Goal: Browse casually: Explore the website without a specific task or goal

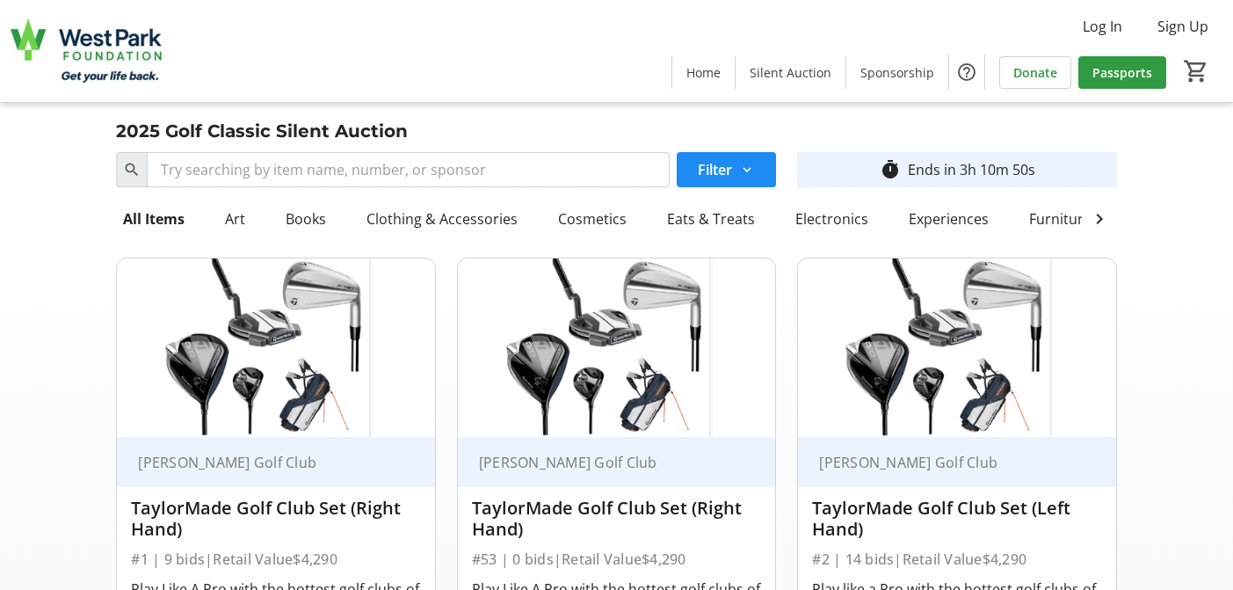
scroll to position [4308, 0]
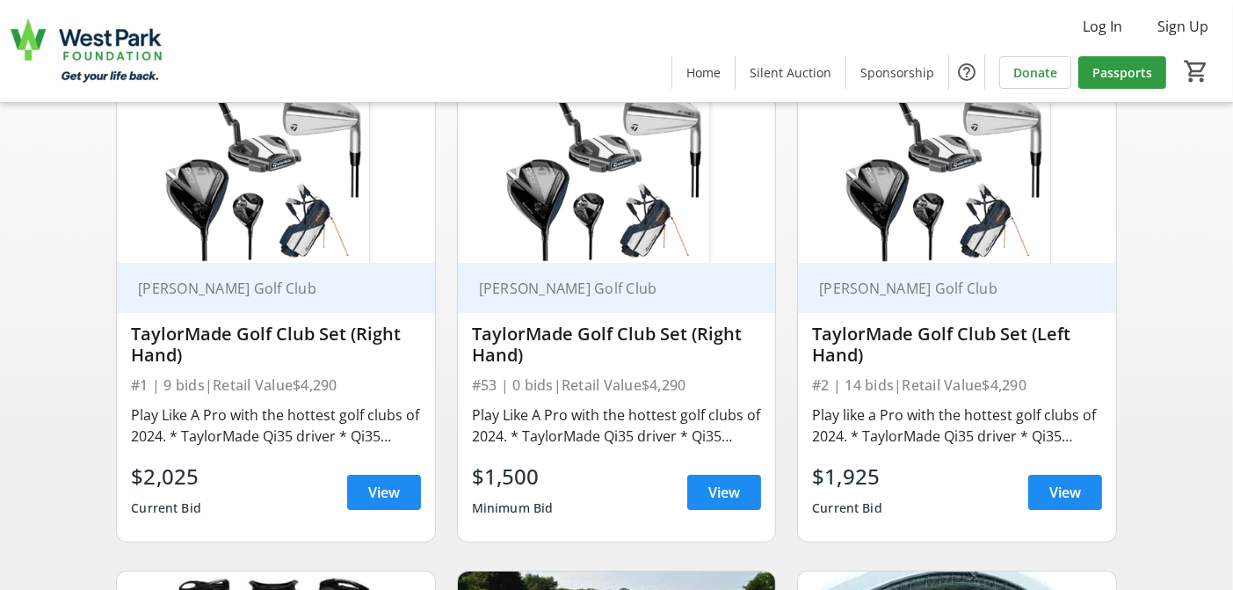
scroll to position [176, 0]
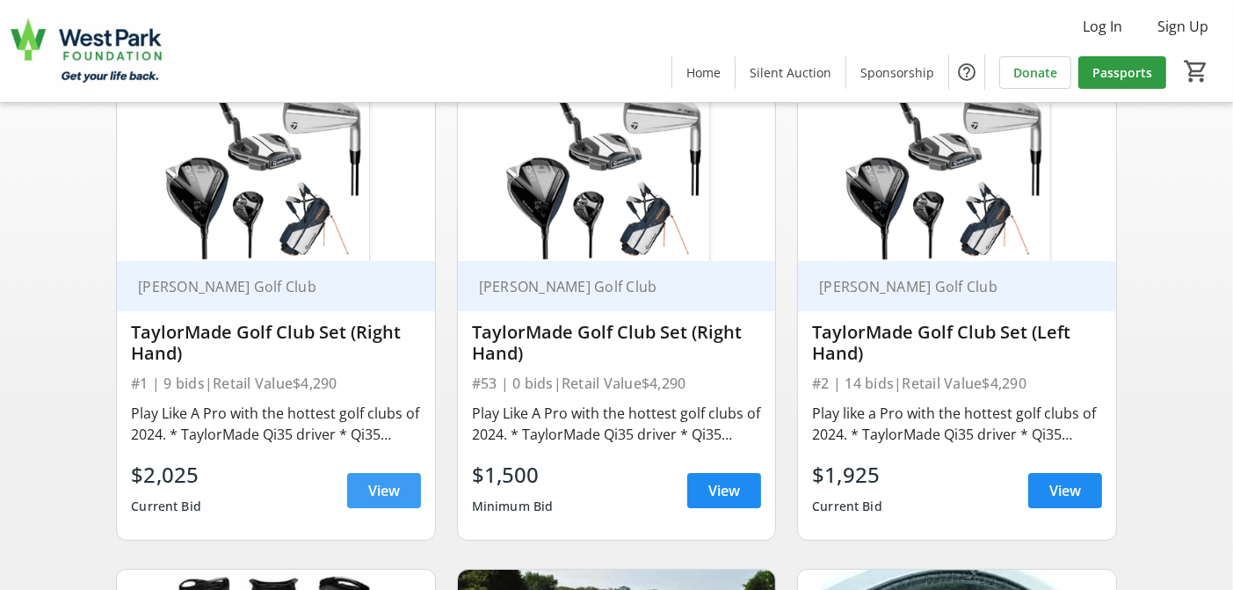
click at [392, 501] on span "View" at bounding box center [384, 490] width 32 height 21
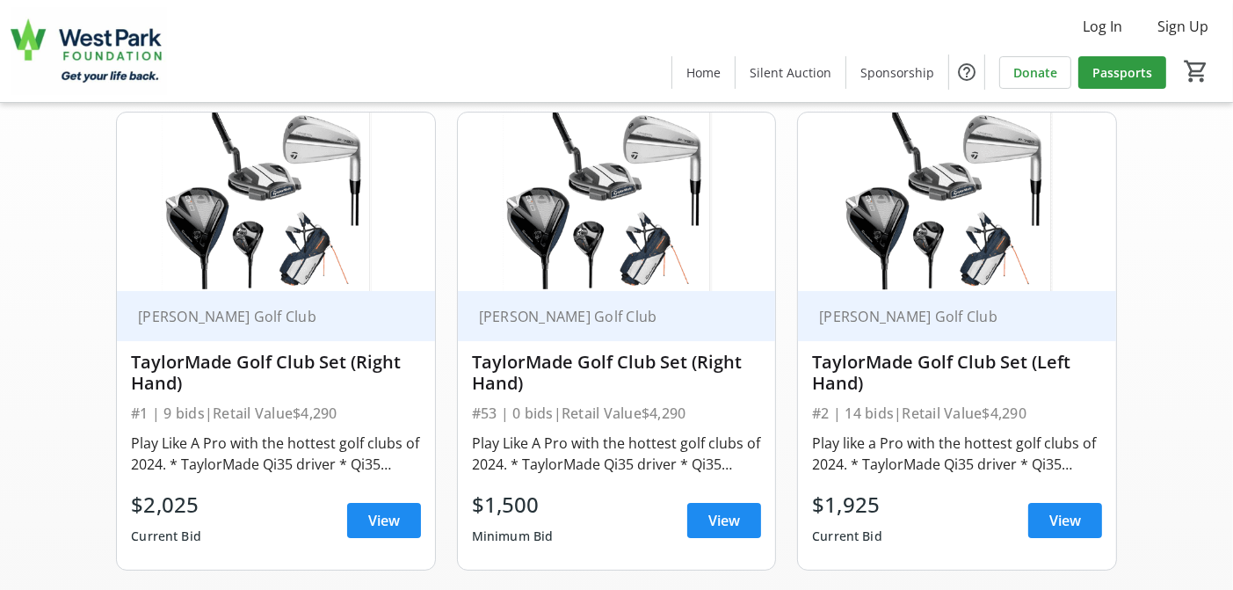
scroll to position [176, 0]
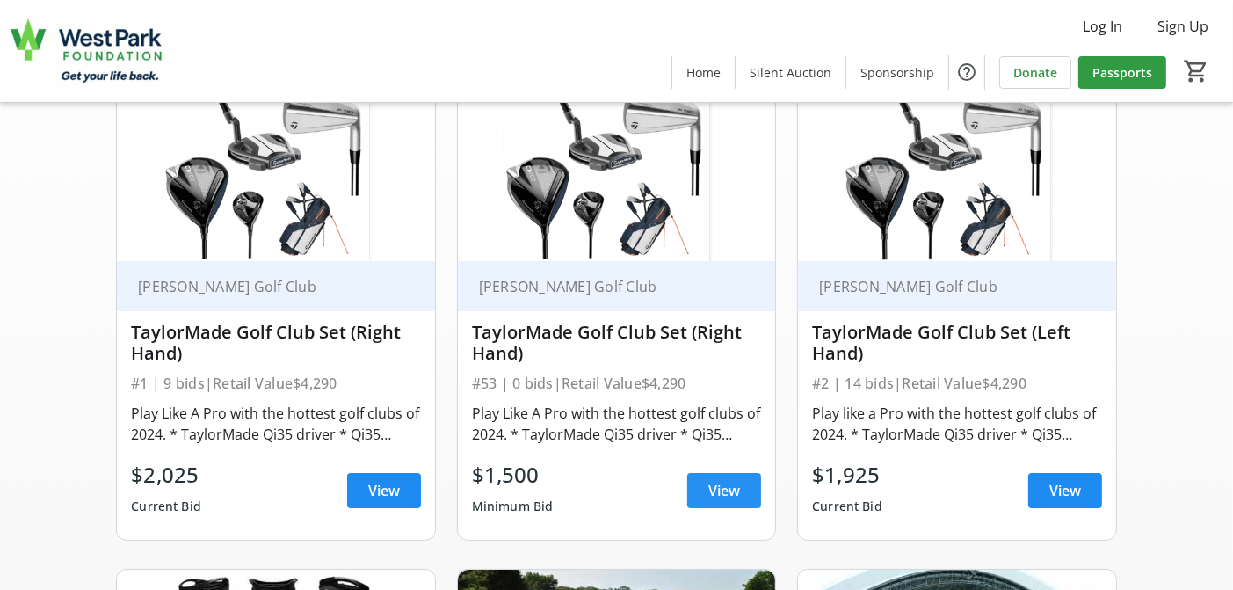
click at [717, 491] on span at bounding box center [725, 490] width 74 height 42
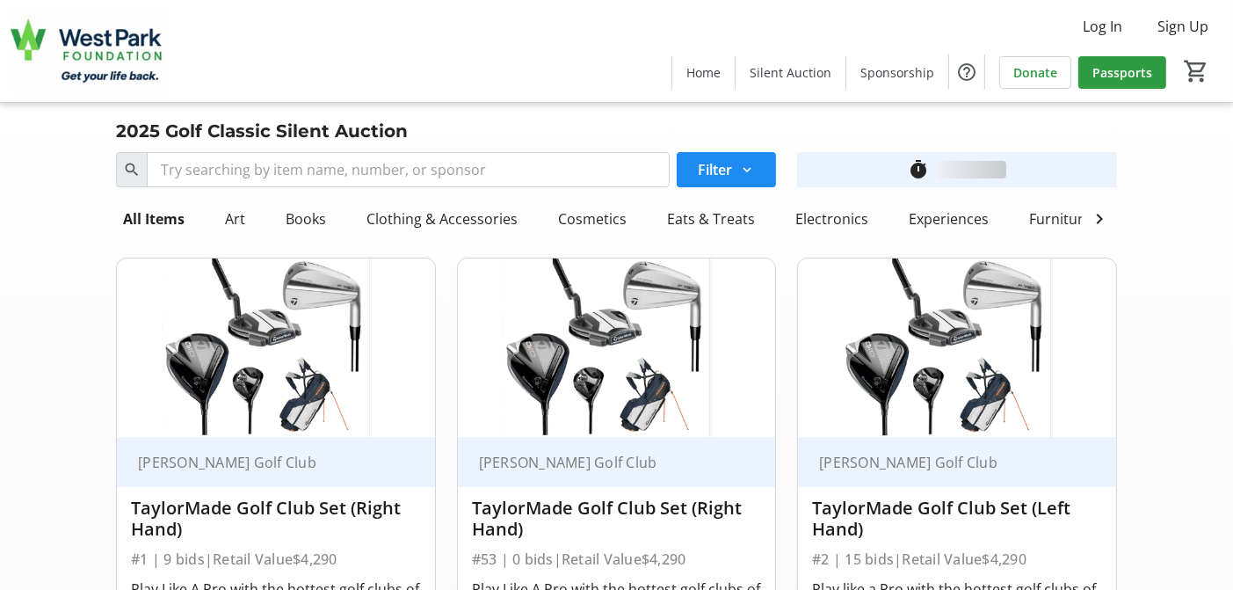
scroll to position [176, 0]
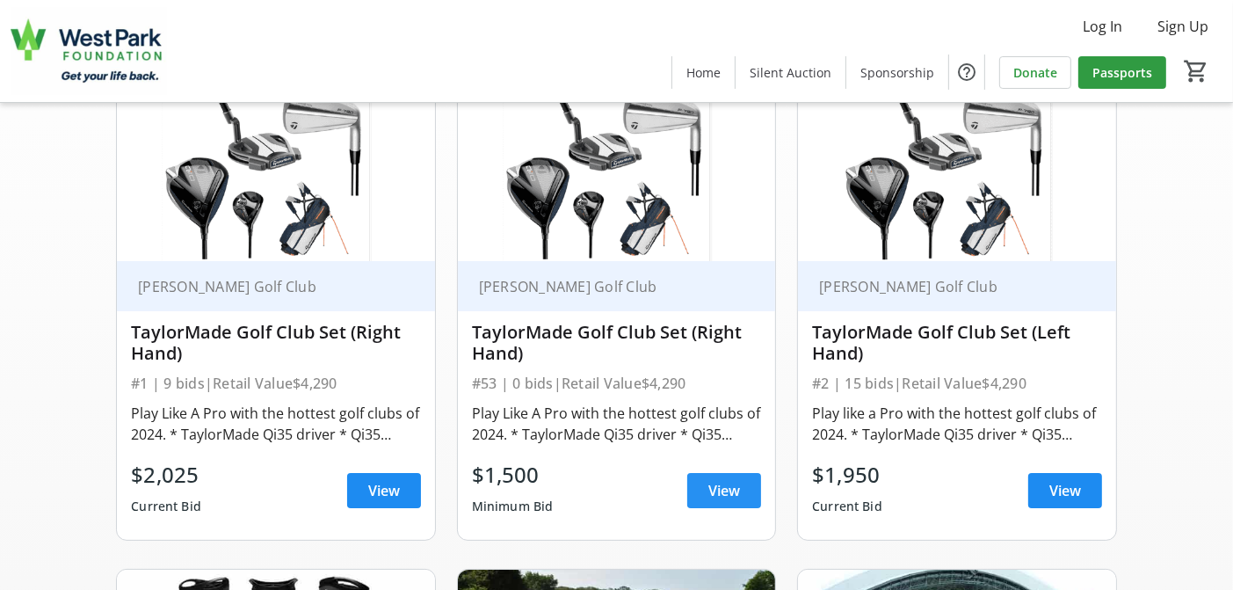
click at [723, 501] on span "View" at bounding box center [725, 490] width 32 height 21
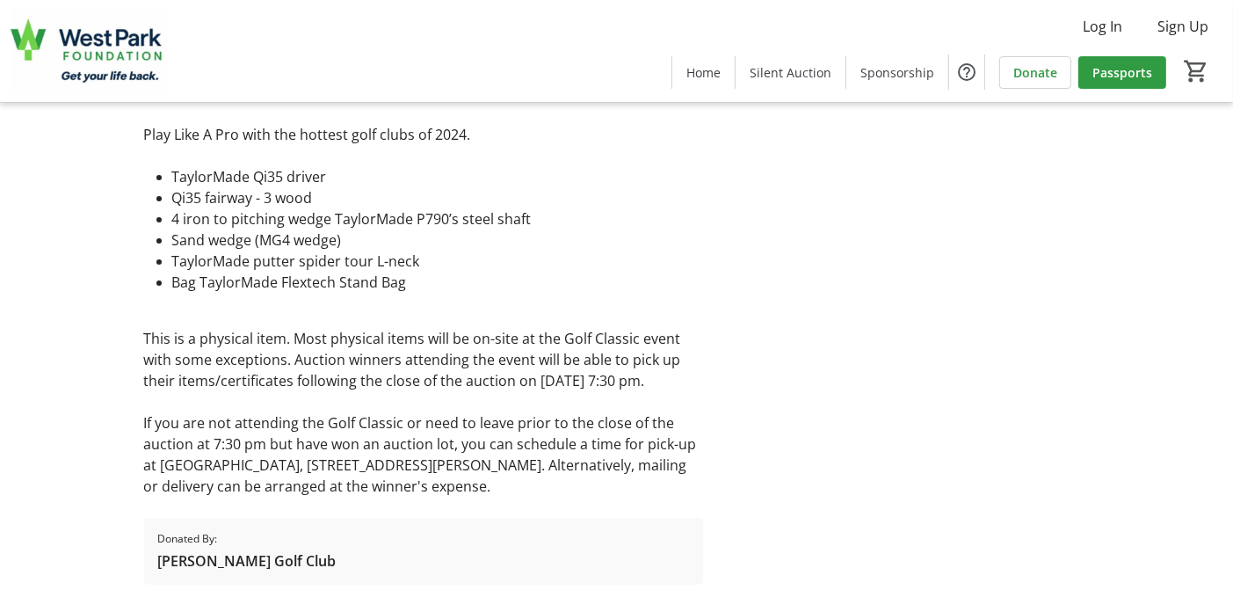
scroll to position [528, 0]
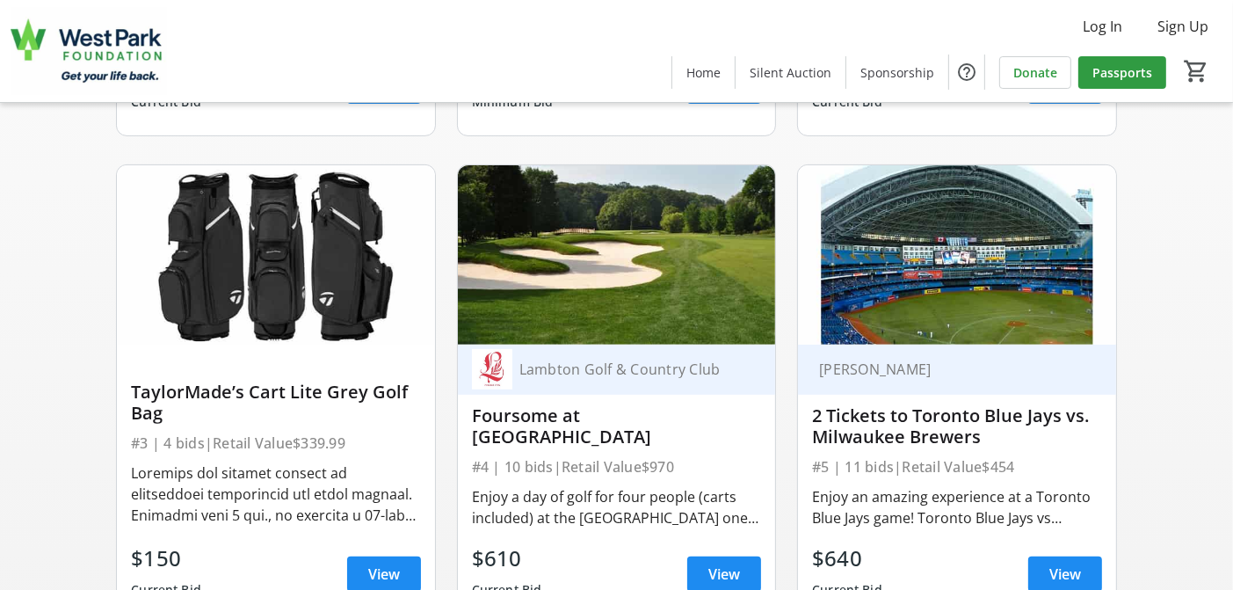
scroll to position [615, 0]
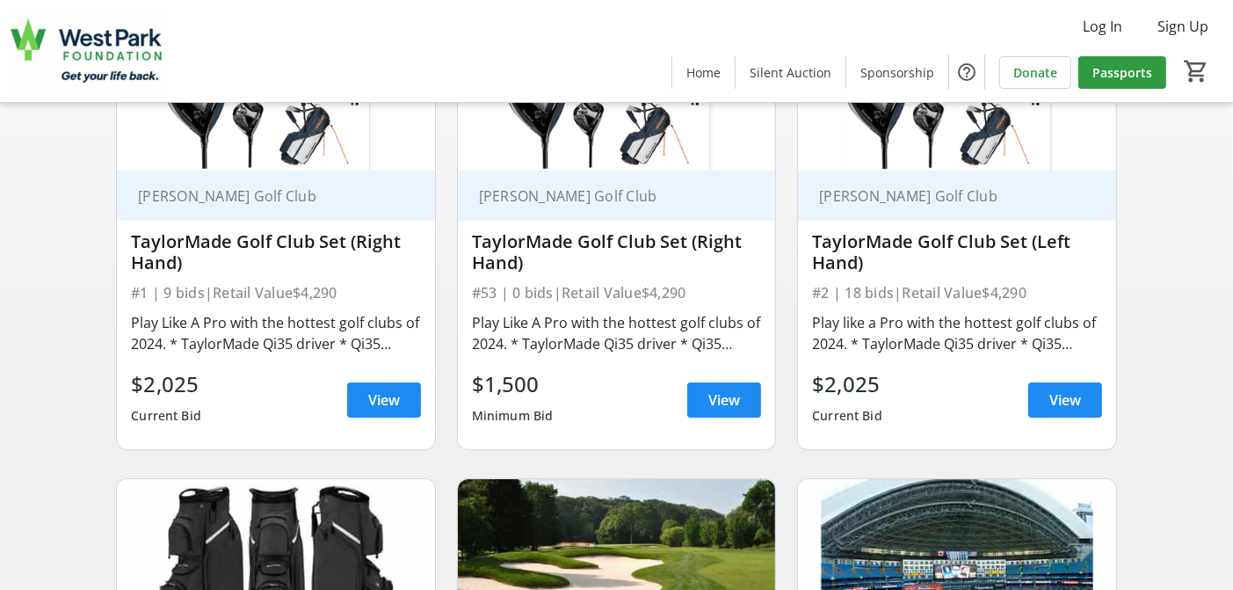
scroll to position [264, 0]
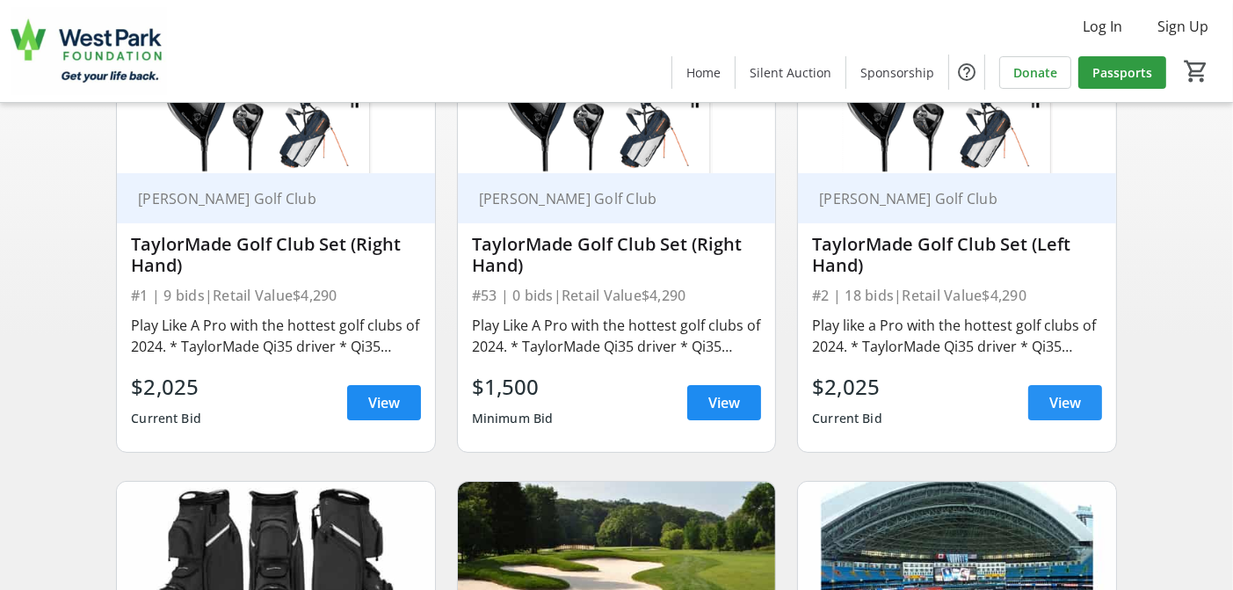
click at [1073, 413] on span "View" at bounding box center [1066, 402] width 32 height 21
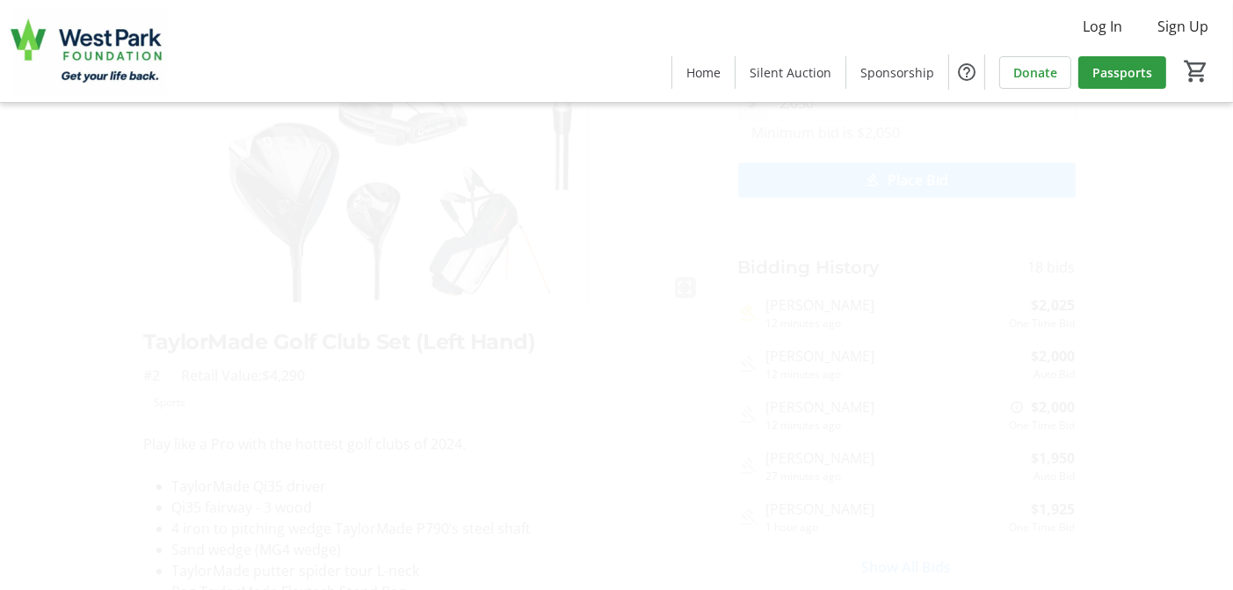
scroll to position [264, 0]
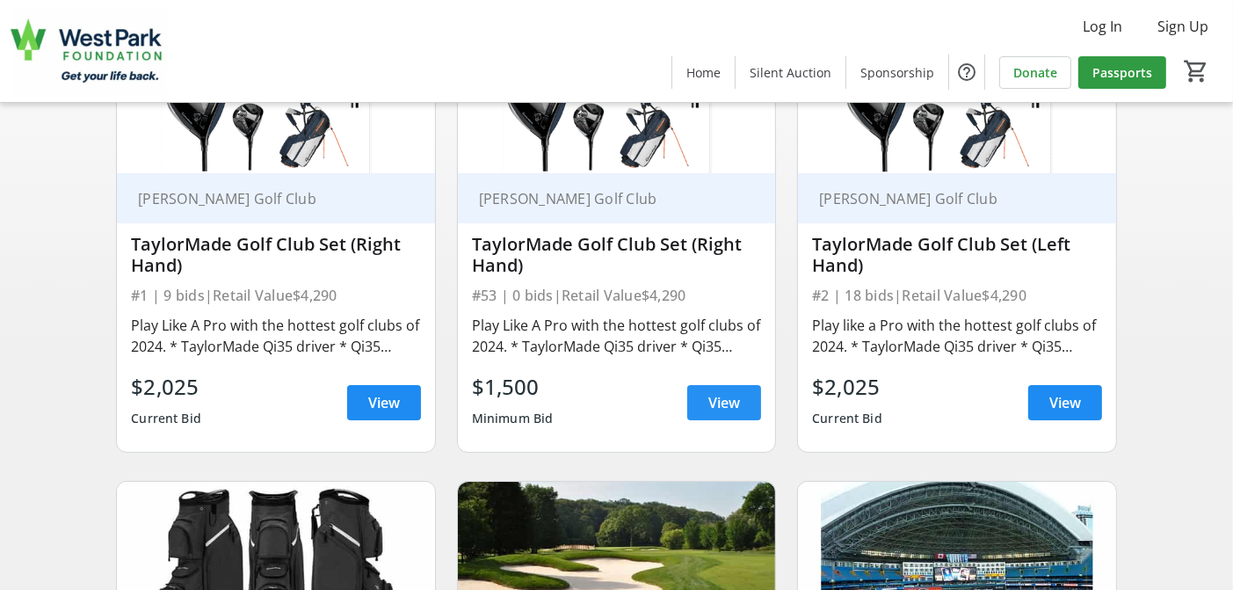
click at [708, 424] on span at bounding box center [725, 403] width 74 height 42
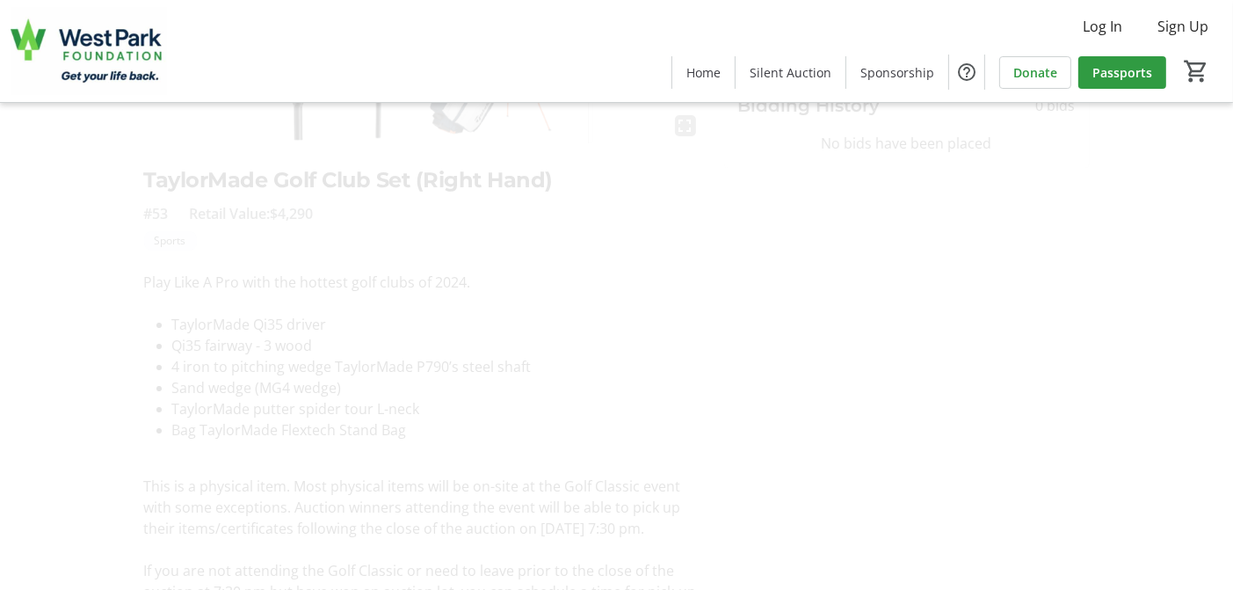
scroll to position [440, 0]
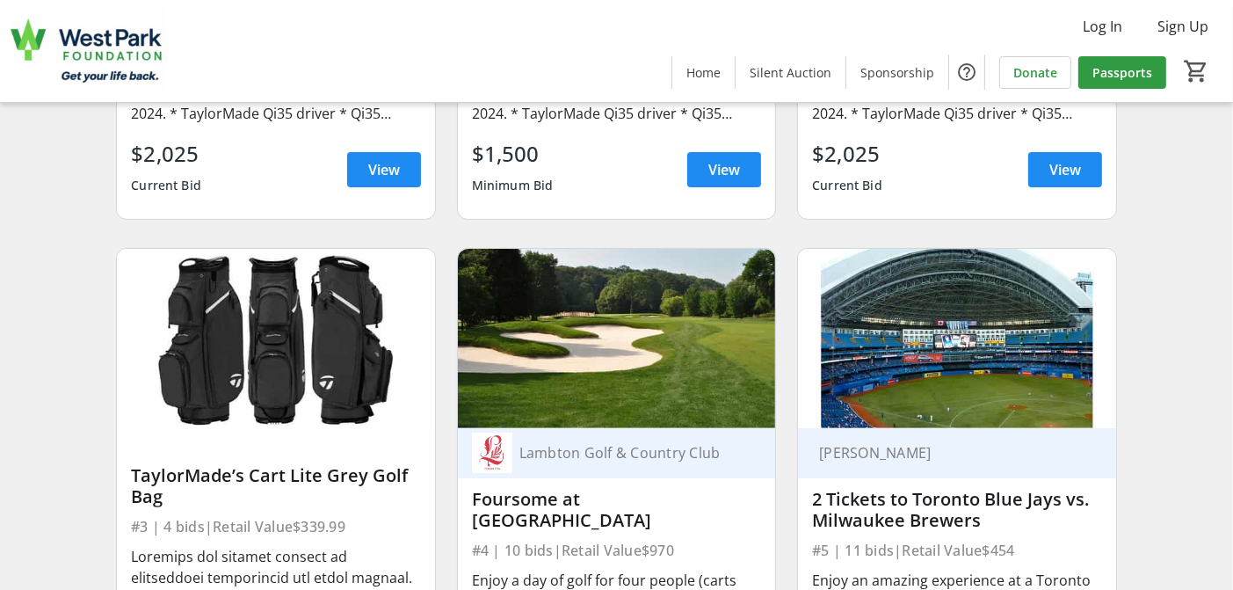
scroll to position [615, 0]
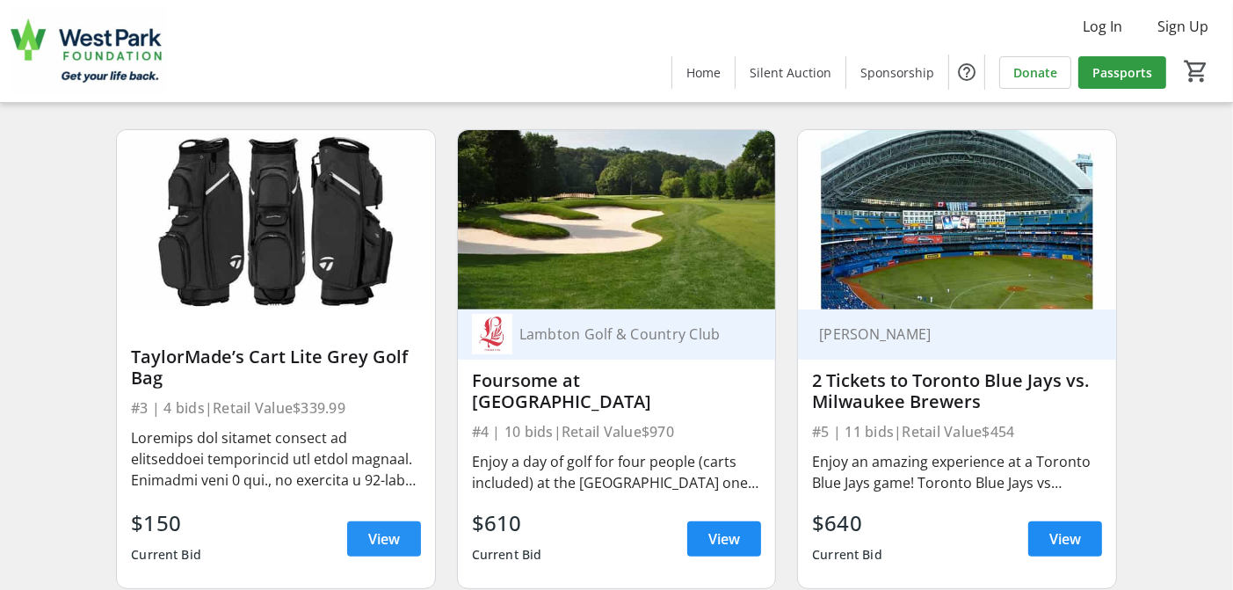
click at [380, 549] on span "View" at bounding box center [384, 538] width 32 height 21
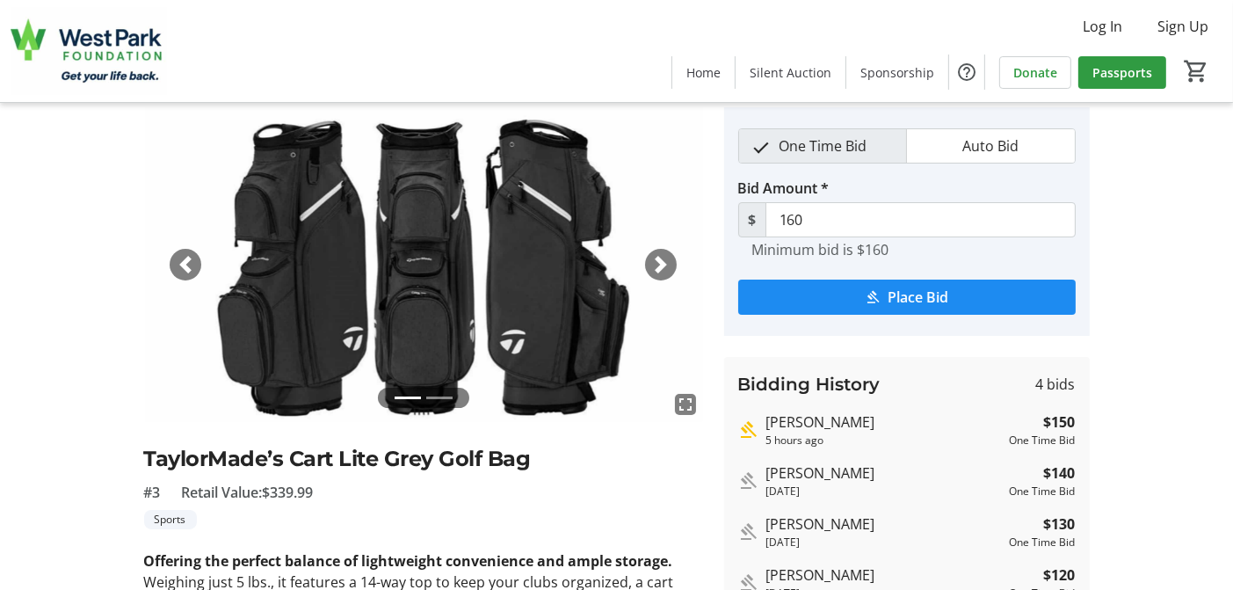
scroll to position [88, 0]
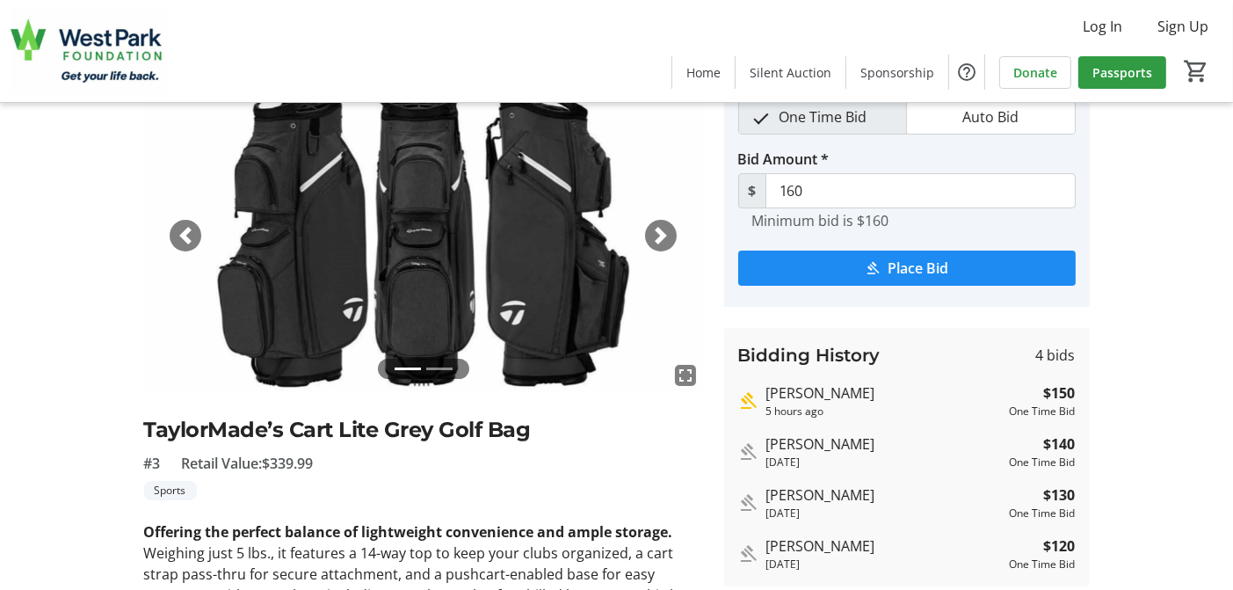
click at [675, 240] on img at bounding box center [423, 235] width 559 height 315
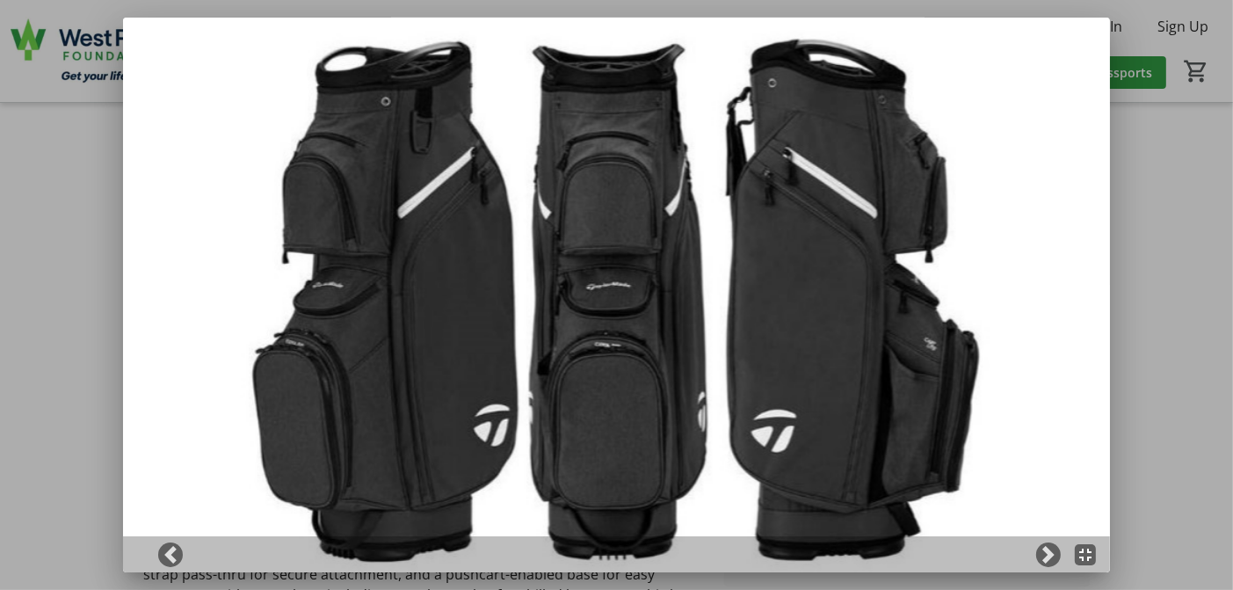
scroll to position [0, 0]
click at [1190, 307] on div at bounding box center [616, 295] width 1233 height 590
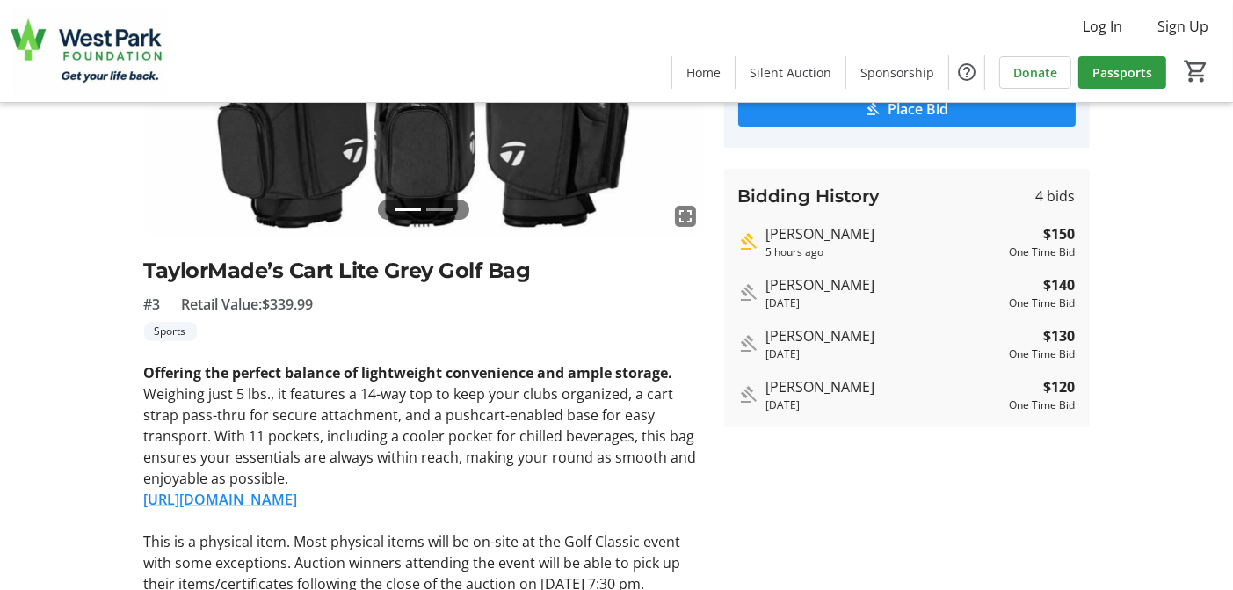
scroll to position [246, 0]
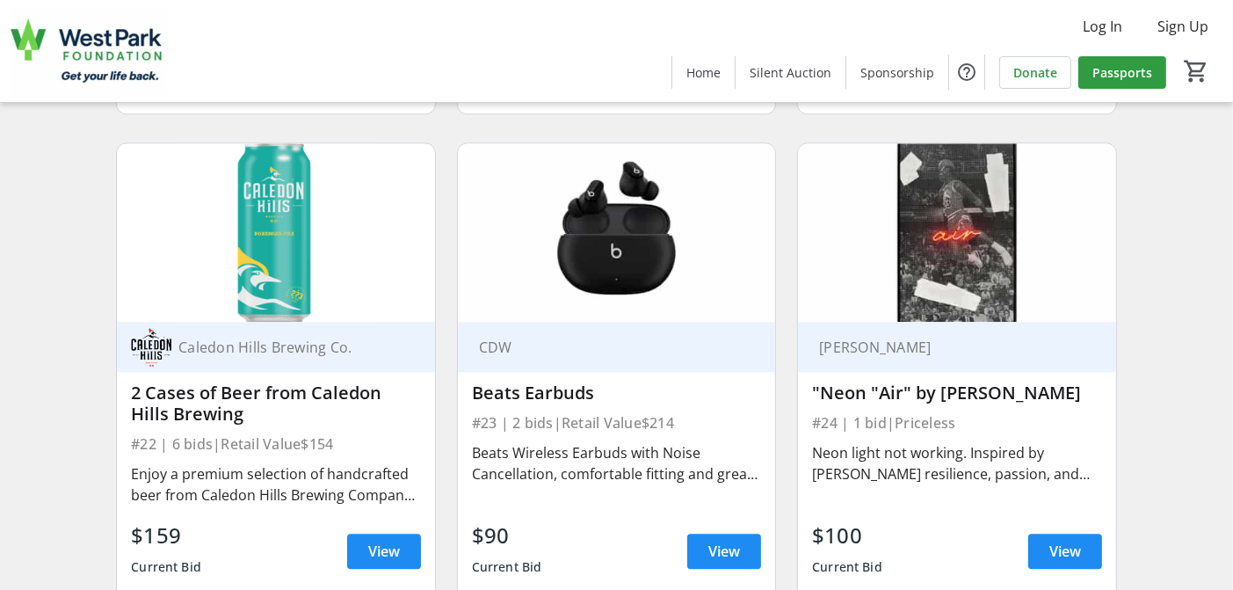
scroll to position [4132, 0]
